Goal: Find contact information: Find contact information

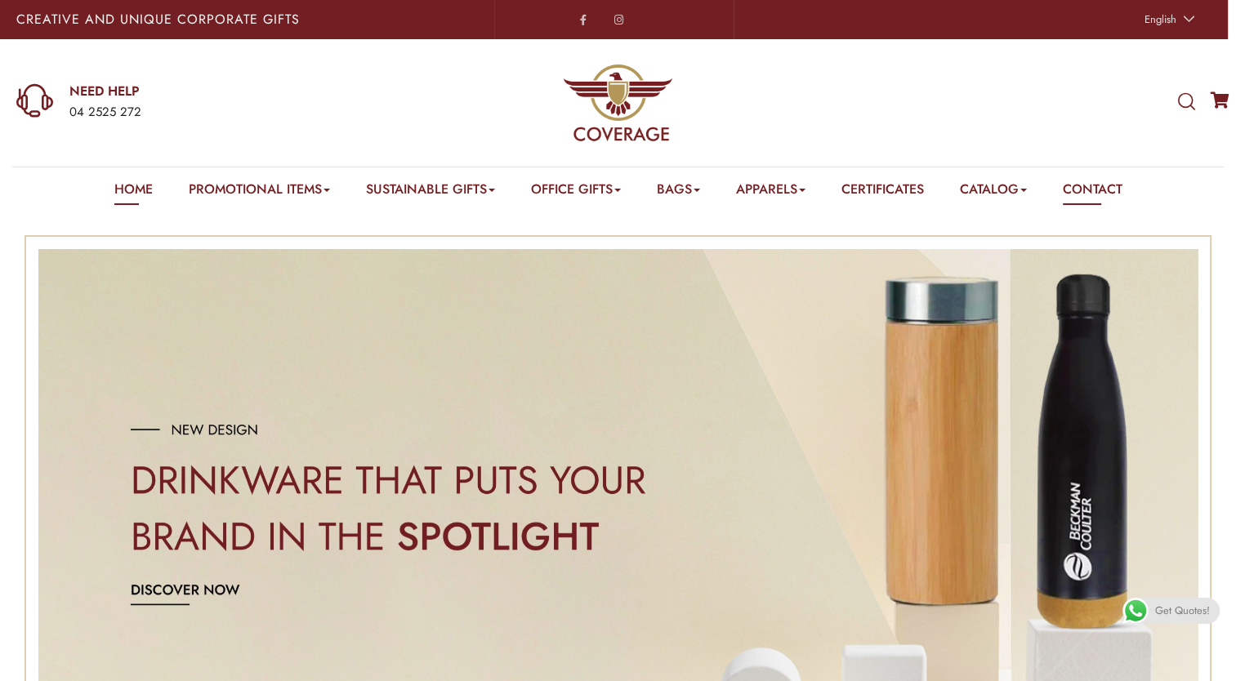
click at [1104, 191] on link "Contact" at bounding box center [1092, 192] width 60 height 25
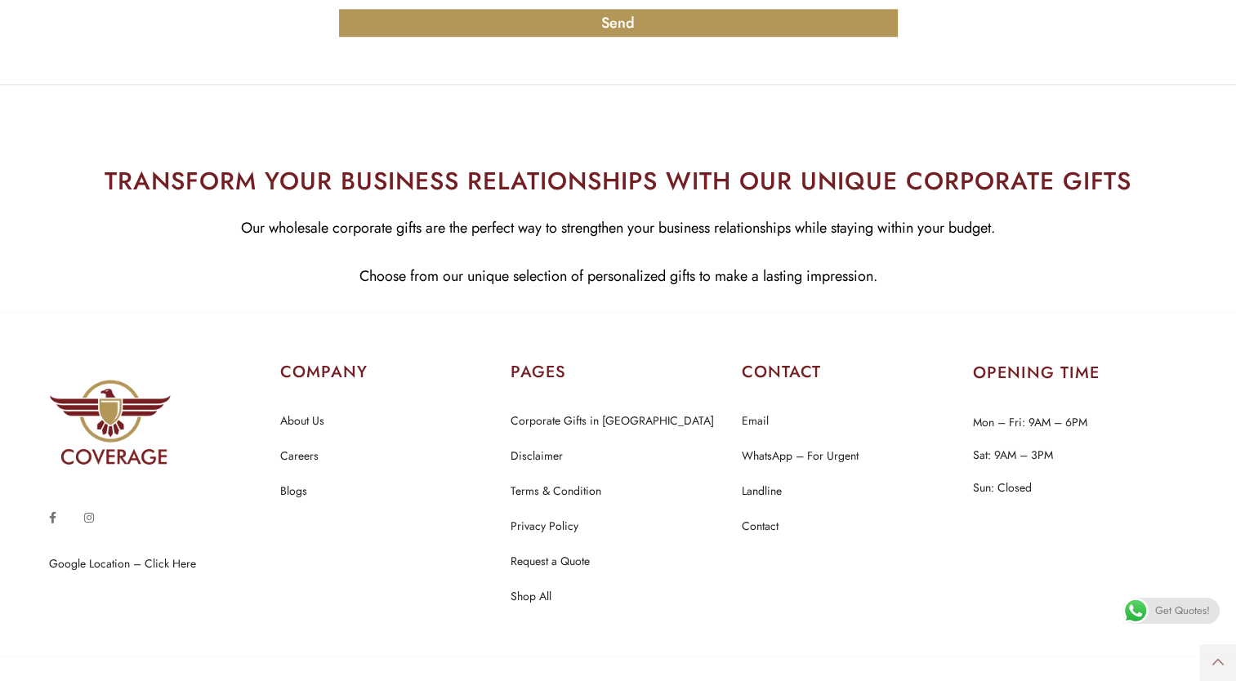
scroll to position [1741, 0]
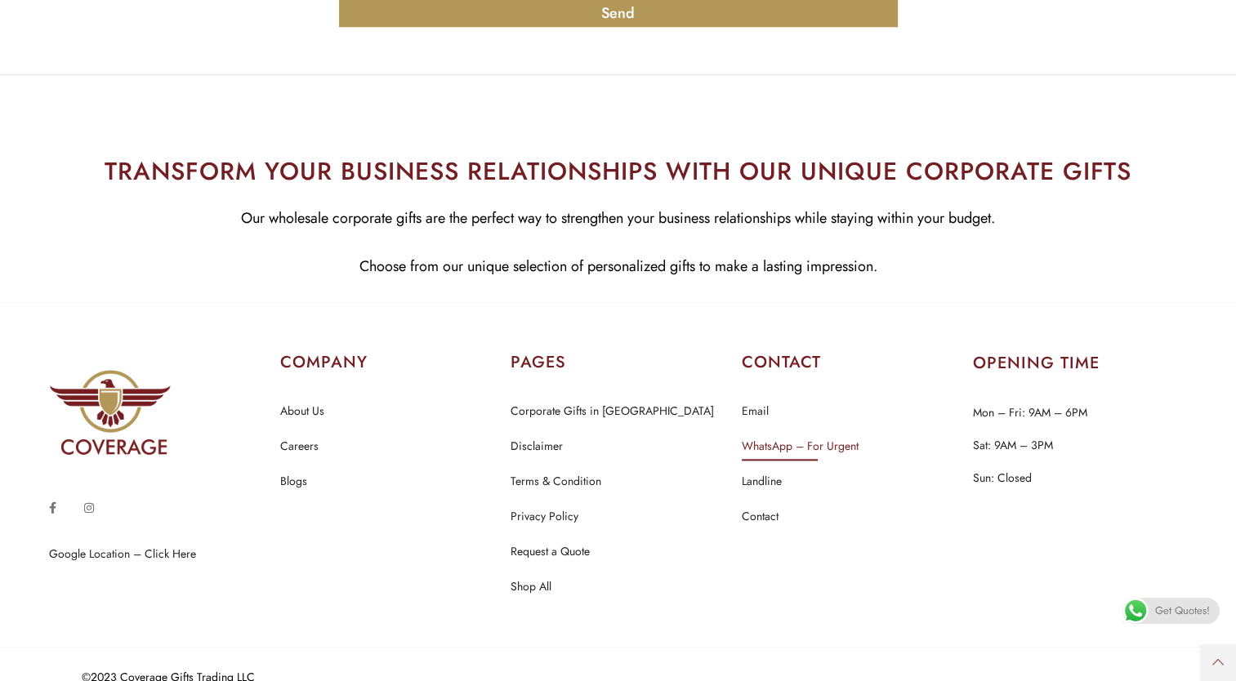
click at [820, 436] on link "WhatsApp – For Urgent" at bounding box center [799, 446] width 117 height 21
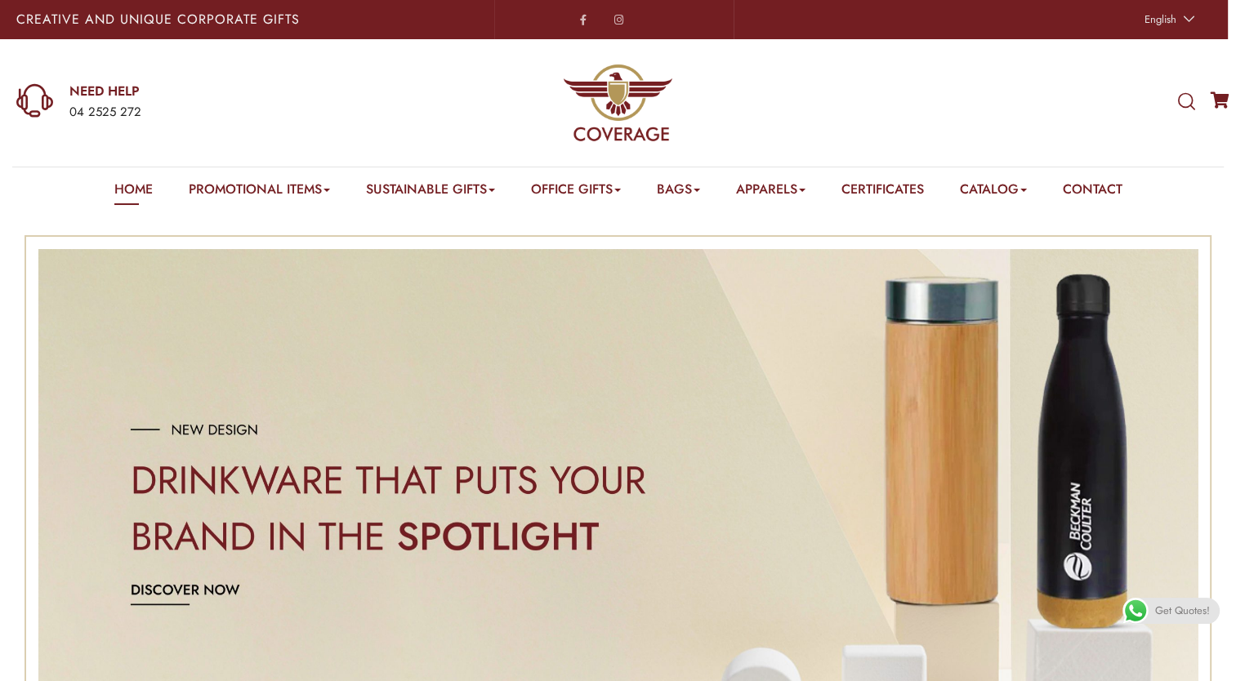
click at [731, 77] on div at bounding box center [617, 102] width 395 height 111
